Goal: Task Accomplishment & Management: Complete application form

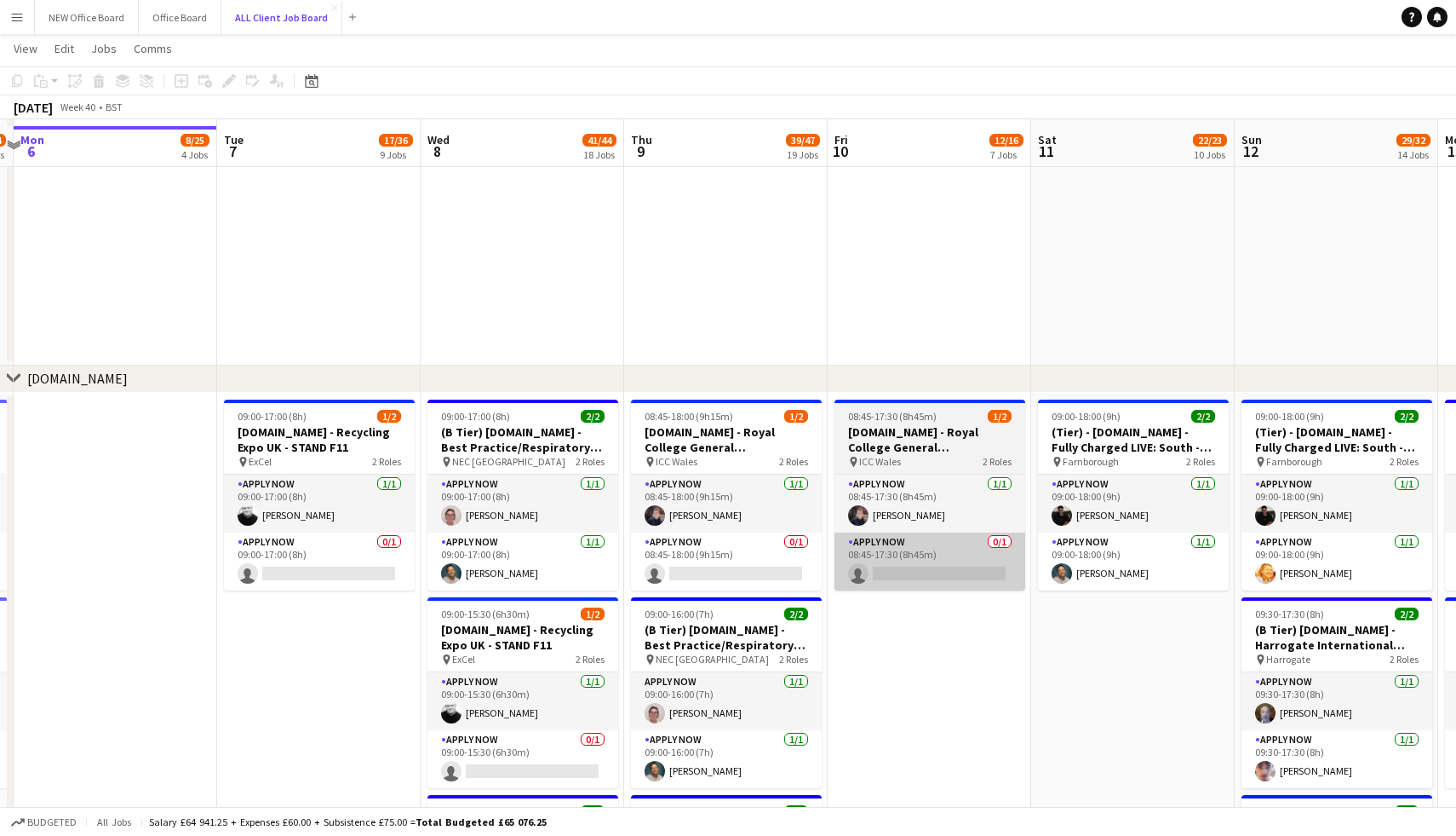
scroll to position [4415, 0]
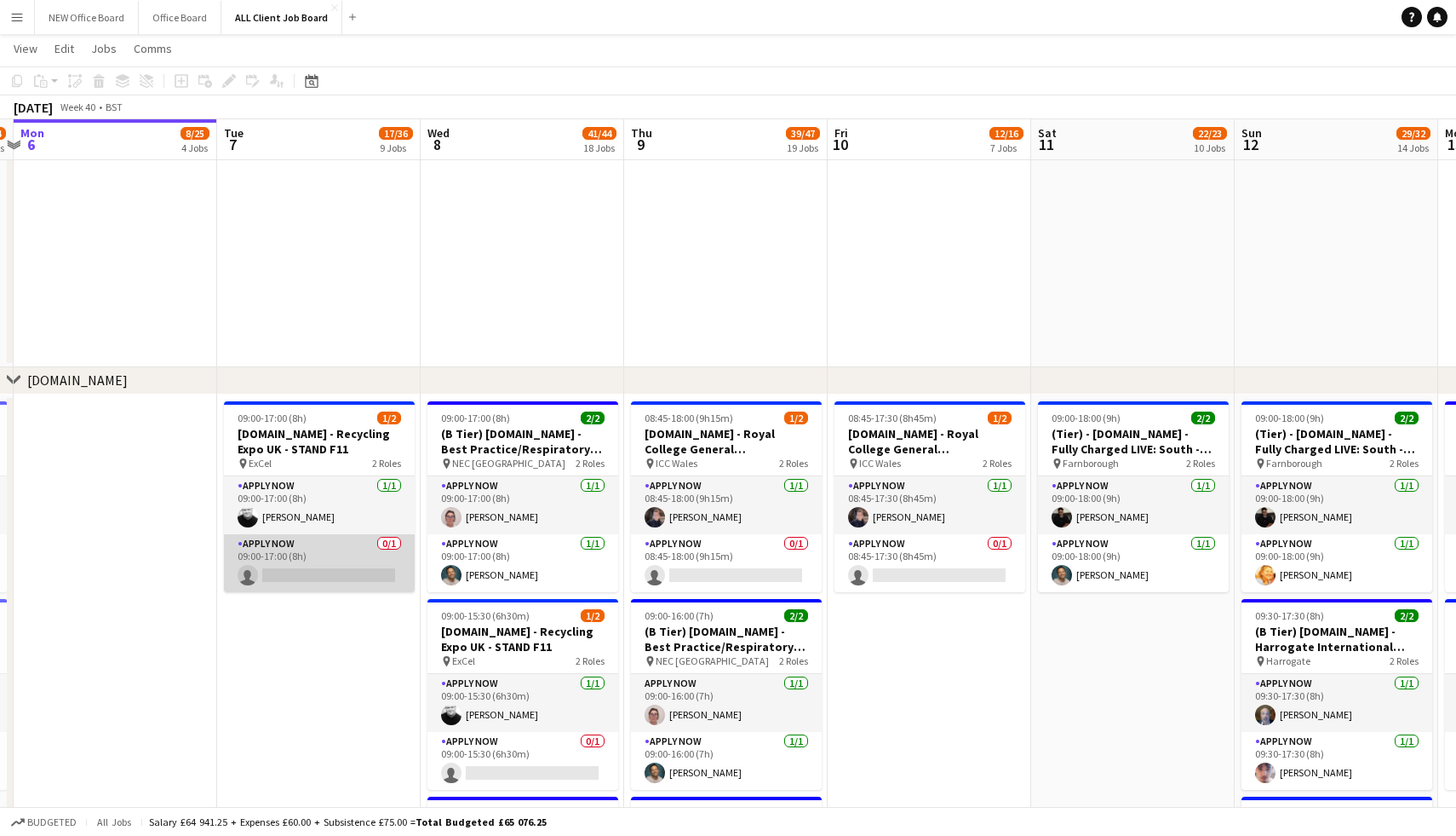
click at [297, 570] on app-card-role "APPLY NOW 0/1 09:00-17:00 (8h) single-neutral-actions" at bounding box center [319, 563] width 190 height 58
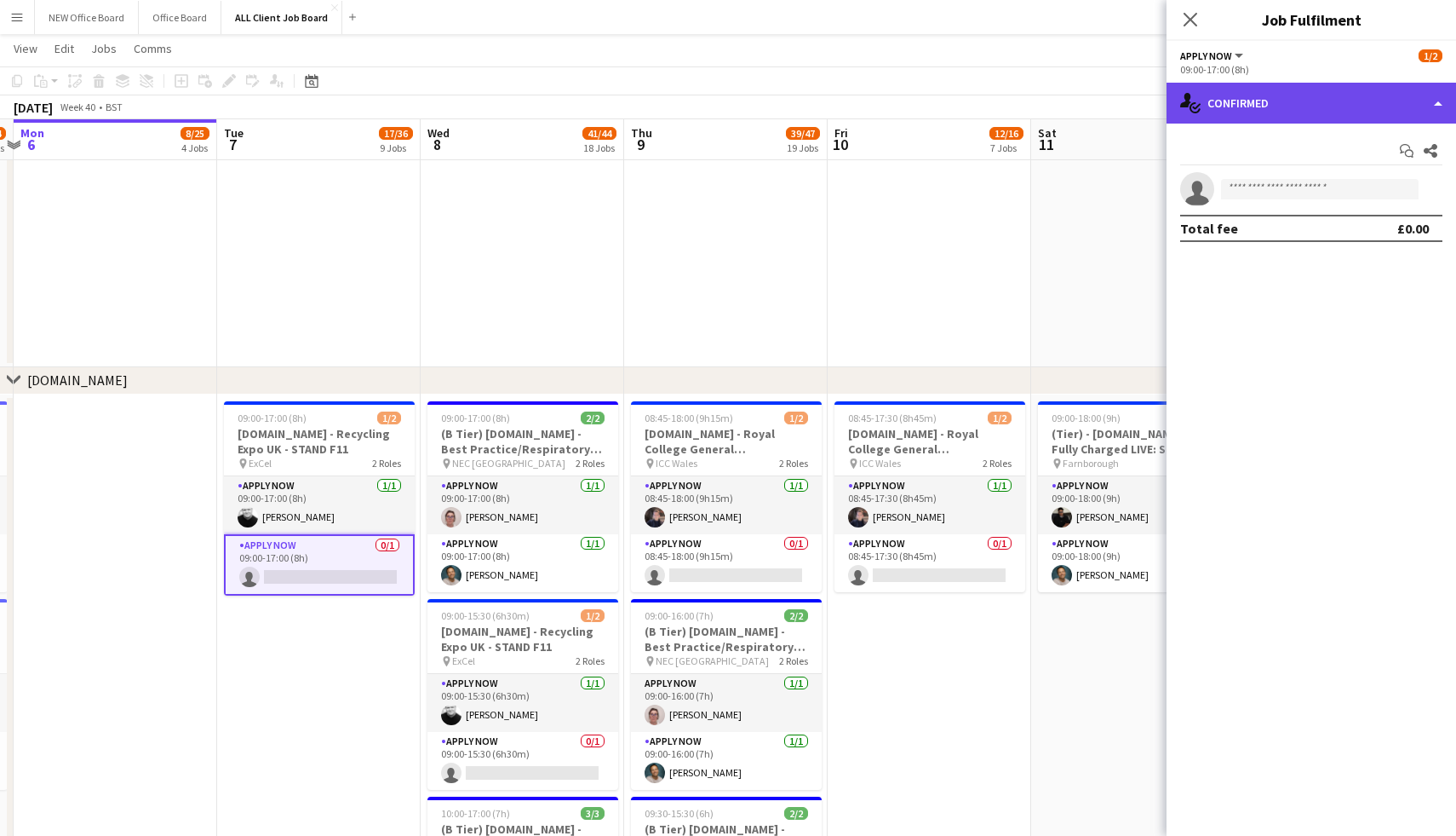
click at [1291, 111] on div "single-neutral-actions-check-2 Confirmed" at bounding box center [1311, 102] width 289 height 41
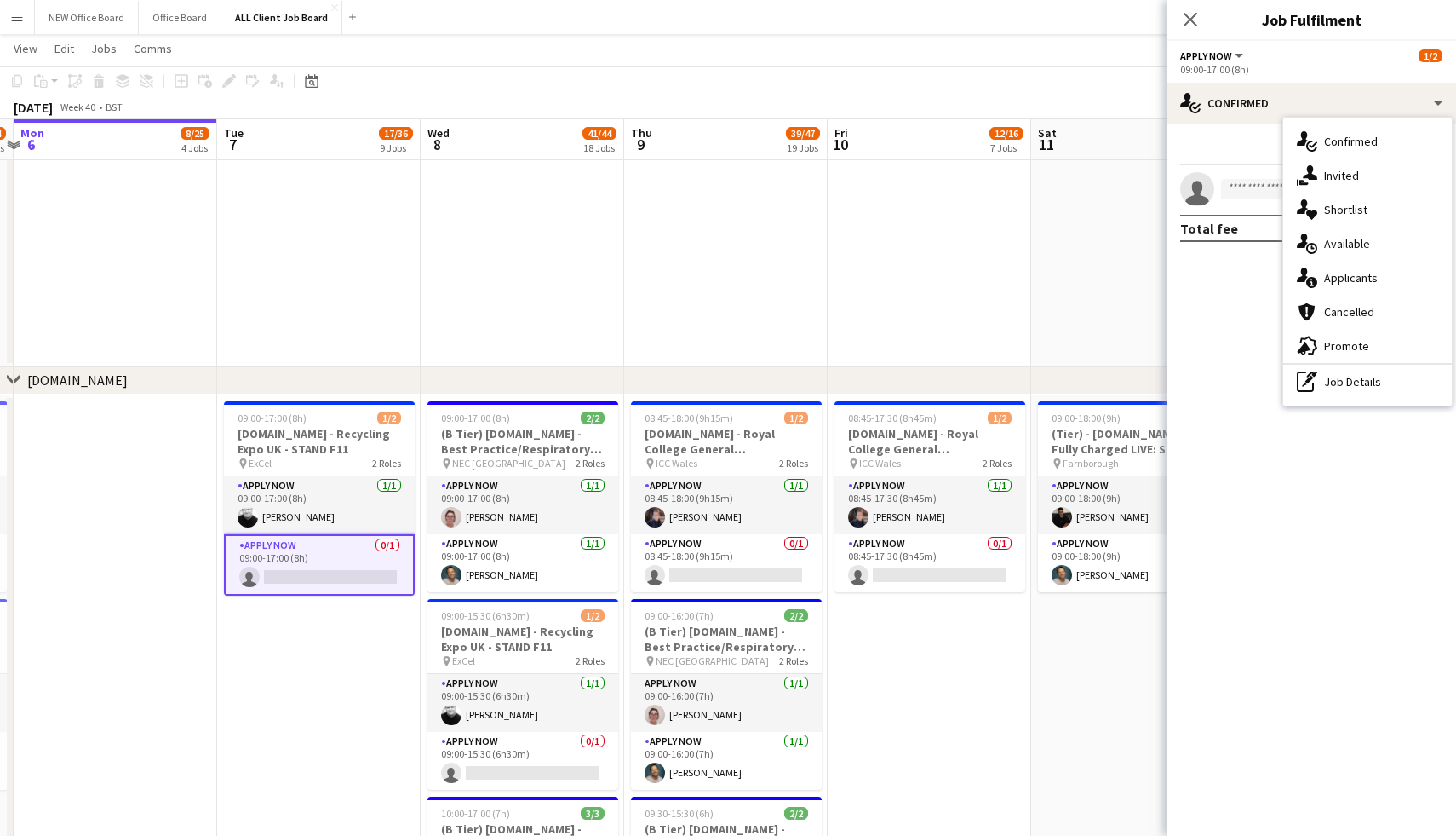
click at [1218, 357] on mat-expansion-panel "check Confirmed Start chat Share single-neutral-actions Total fee £0.00" at bounding box center [1311, 480] width 289 height 712
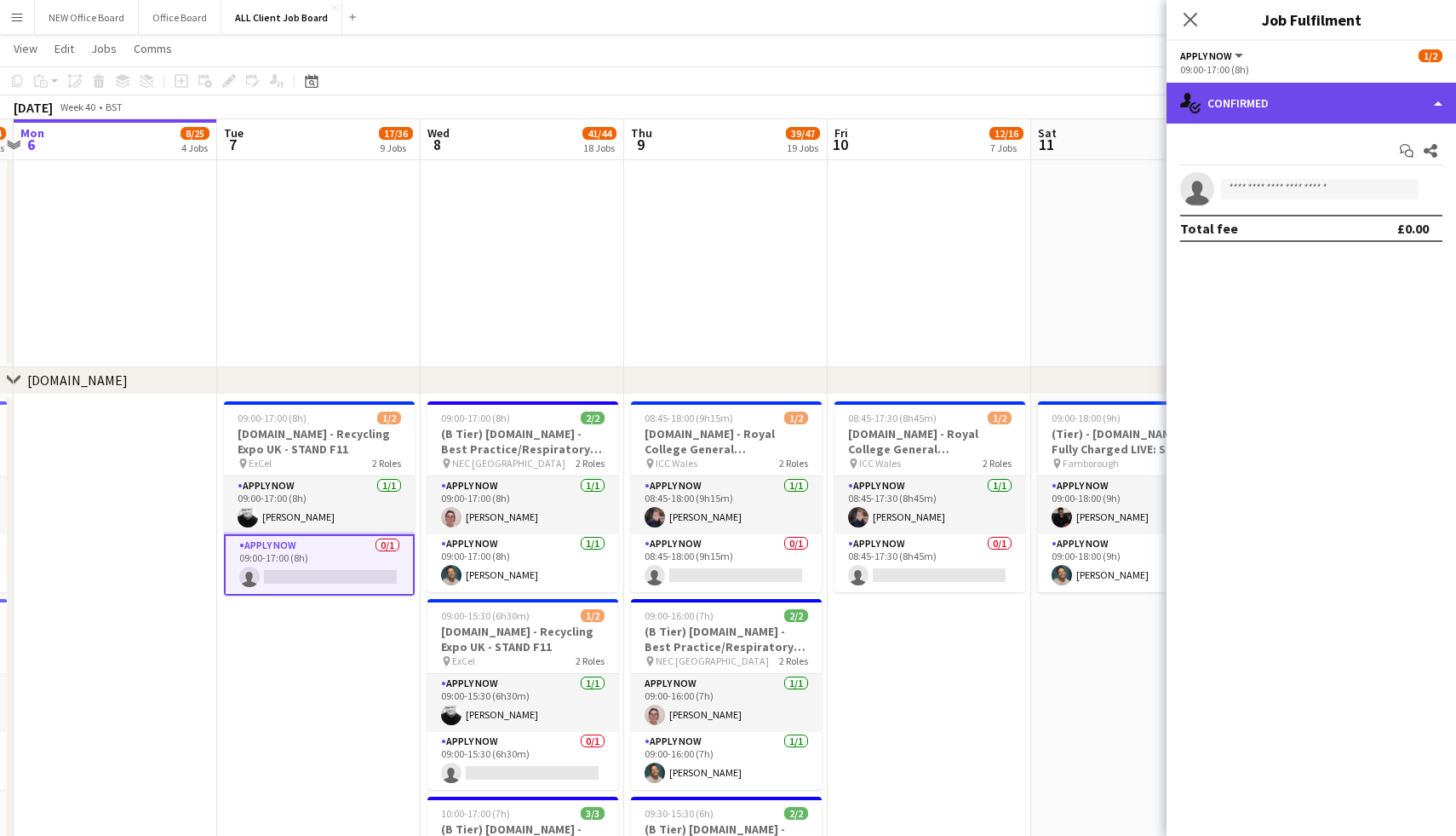
click at [1285, 102] on div "single-neutral-actions-check-2 Confirmed" at bounding box center [1311, 102] width 289 height 41
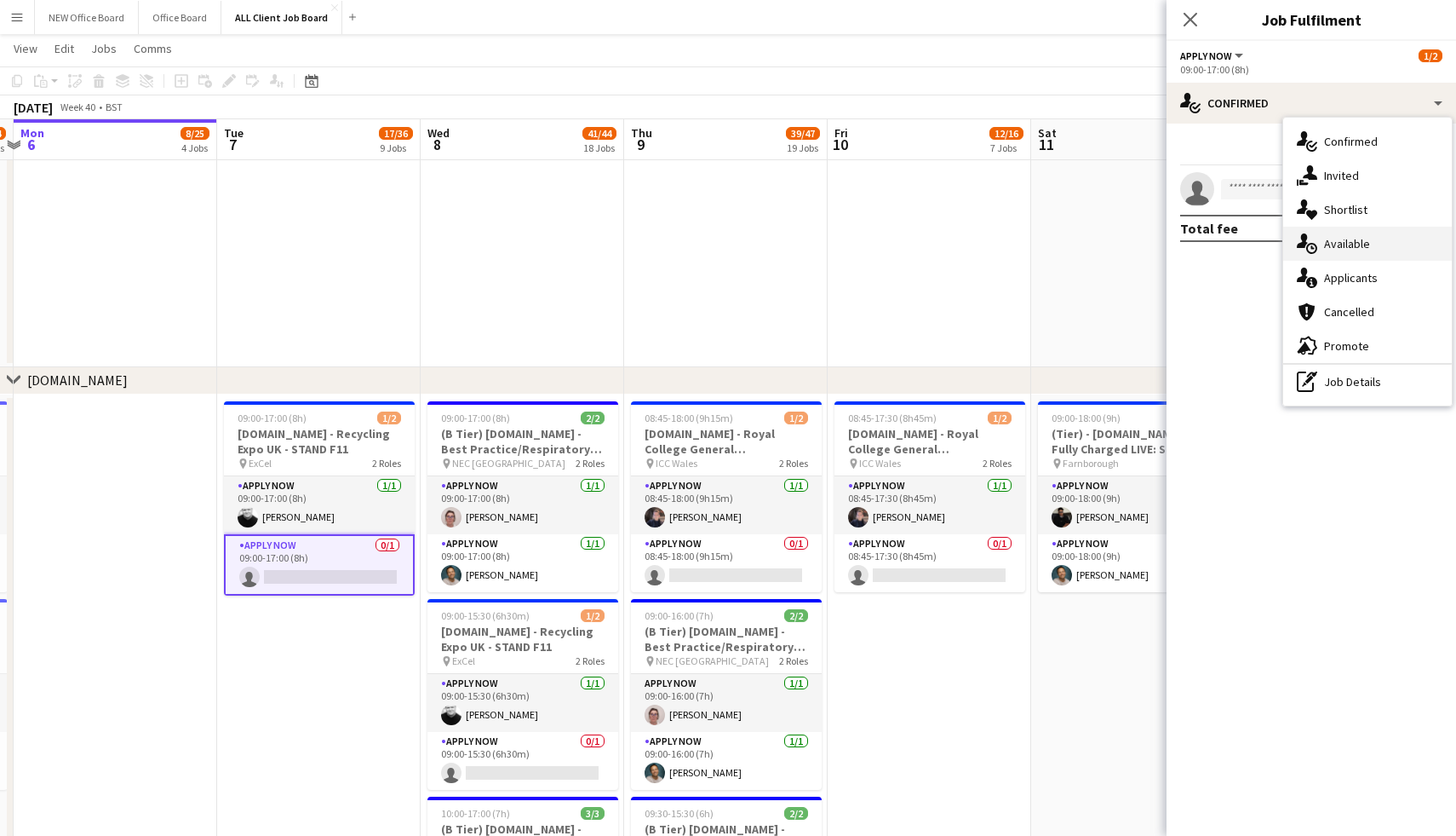
click at [1357, 245] on span "Available" at bounding box center [1347, 243] width 46 height 15
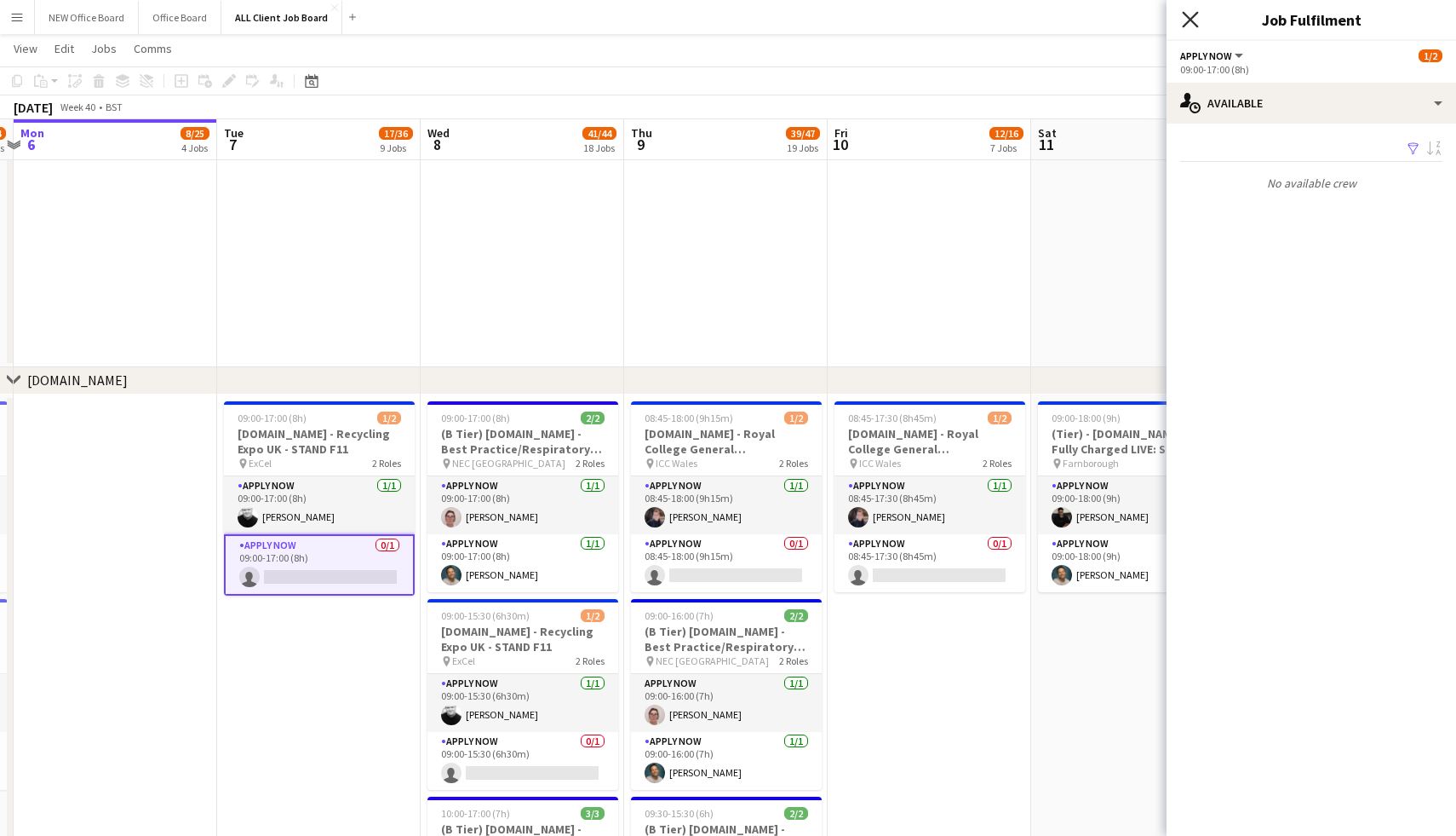
click at [1188, 17] on icon at bounding box center [1189, 19] width 16 height 16
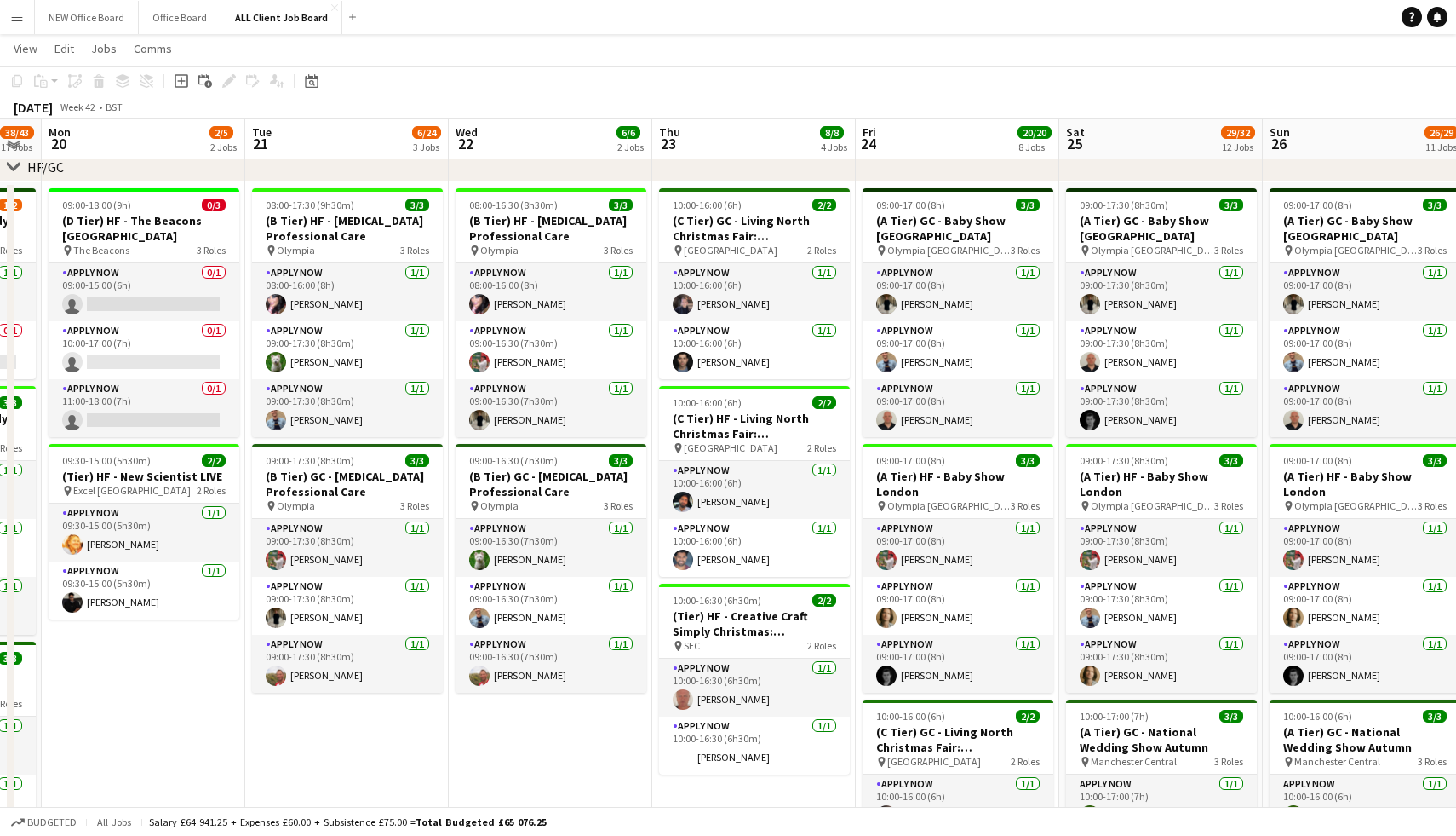
scroll to position [269, 0]
